Goal: Information Seeking & Learning: Find specific fact

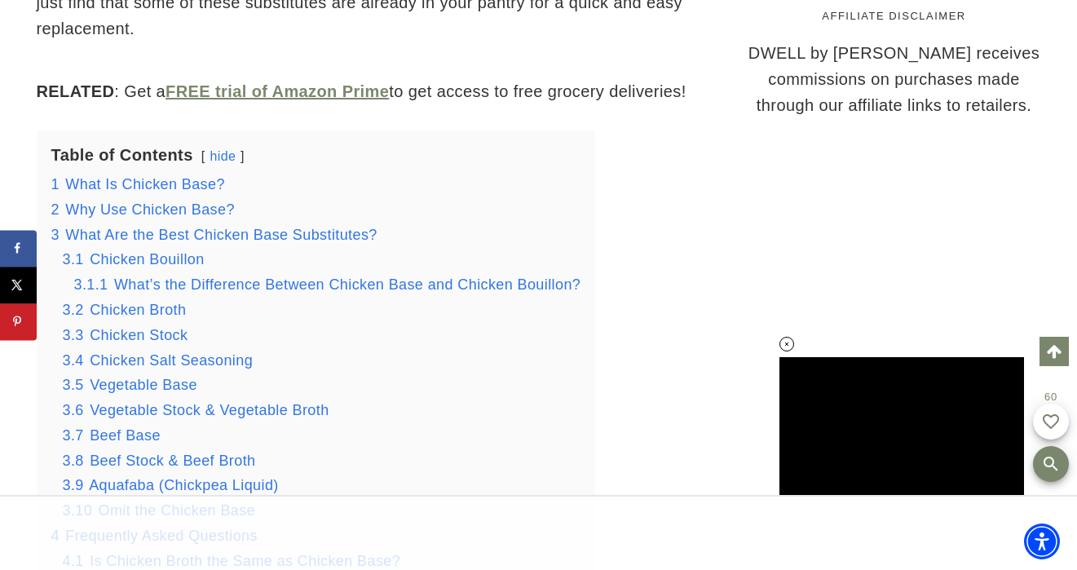
scroll to position [1863, 0]
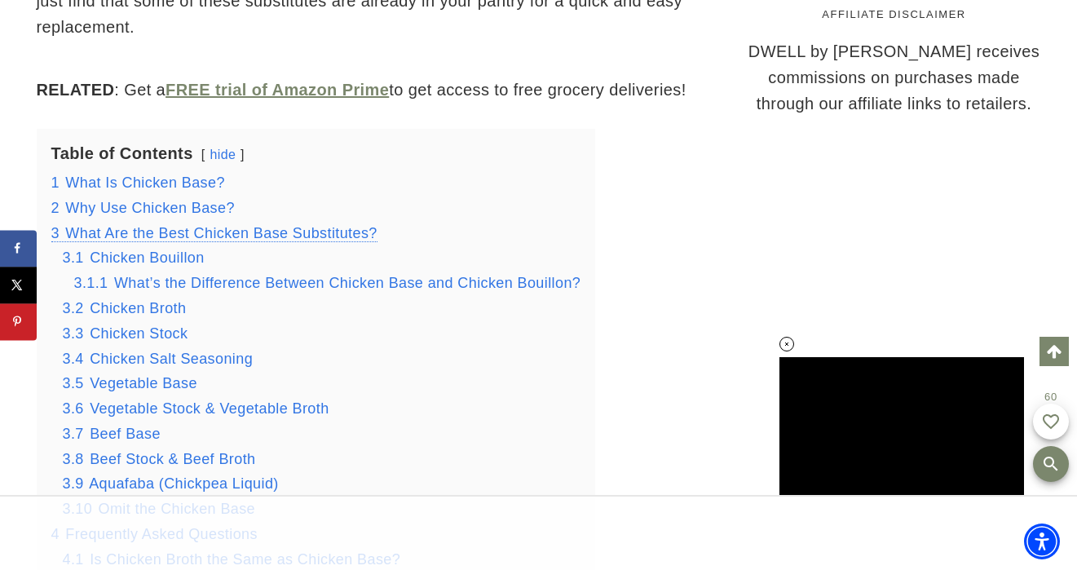
click at [275, 231] on span "What Are the Best Chicken Base Substitutes?" at bounding box center [220, 233] width 311 height 16
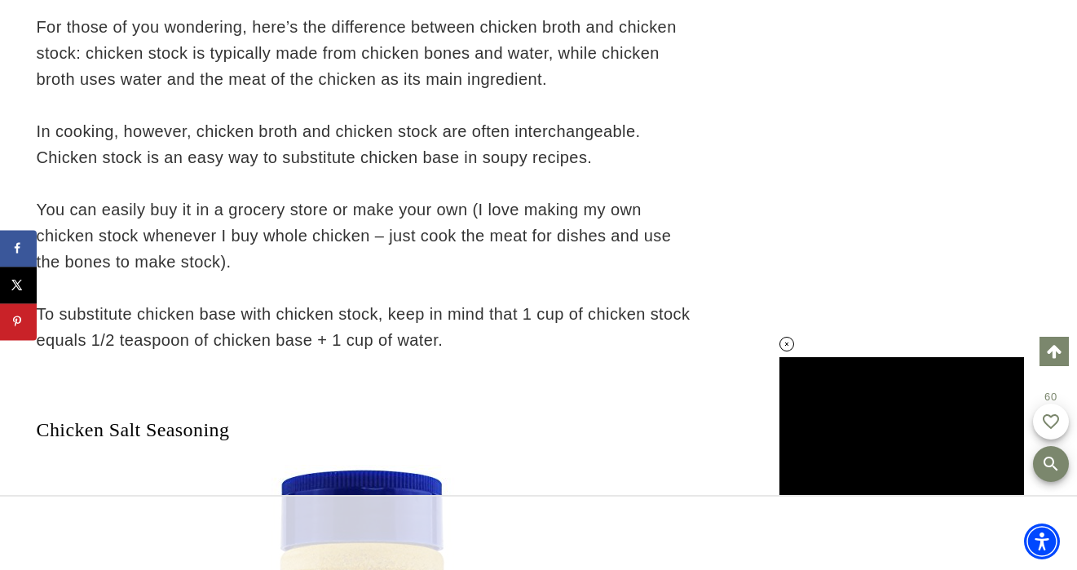
scroll to position [7761, 0]
